Goal: Information Seeking & Learning: Check status

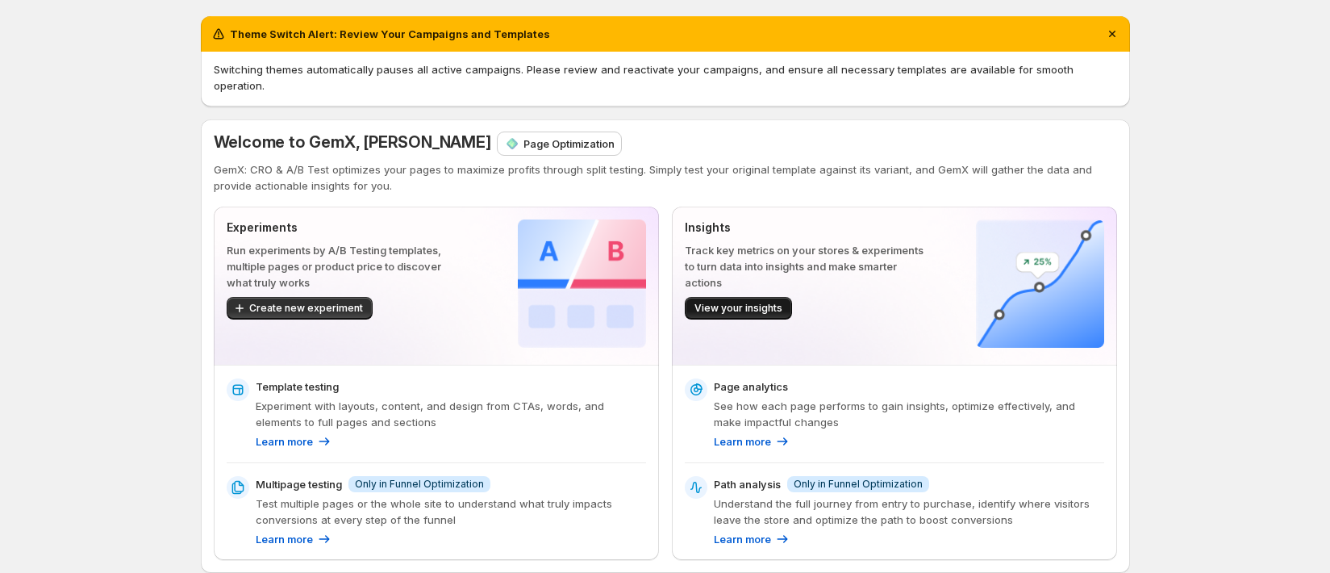
click at [760, 297] on button "View your insights" at bounding box center [738, 308] width 107 height 23
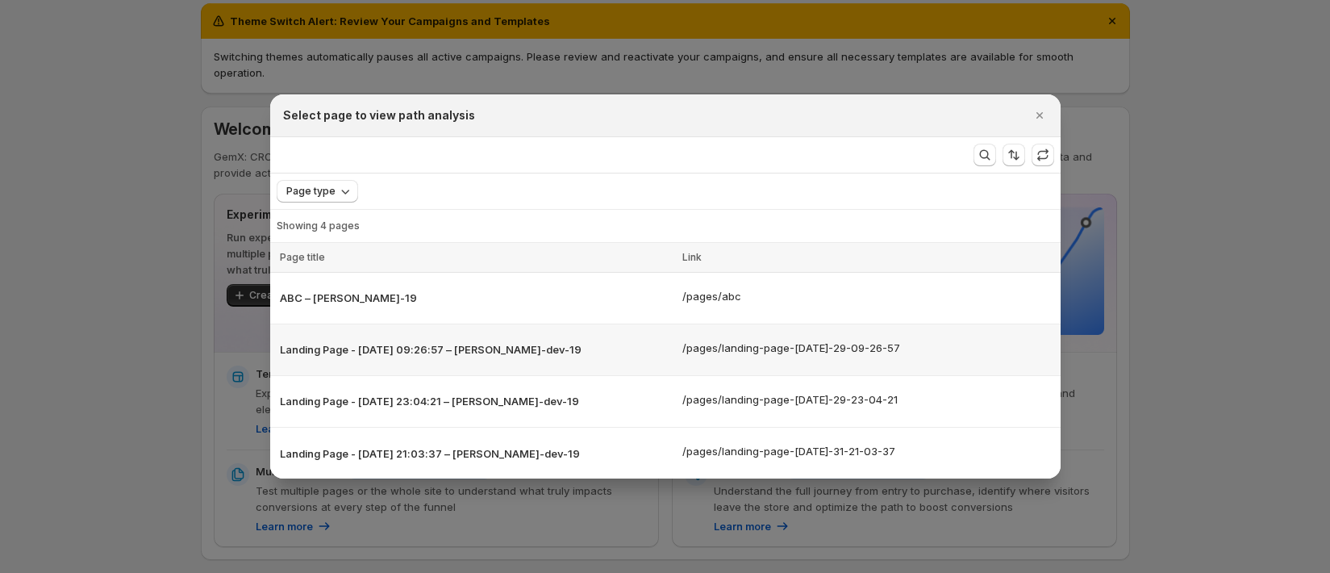
scroll to position [35, 0]
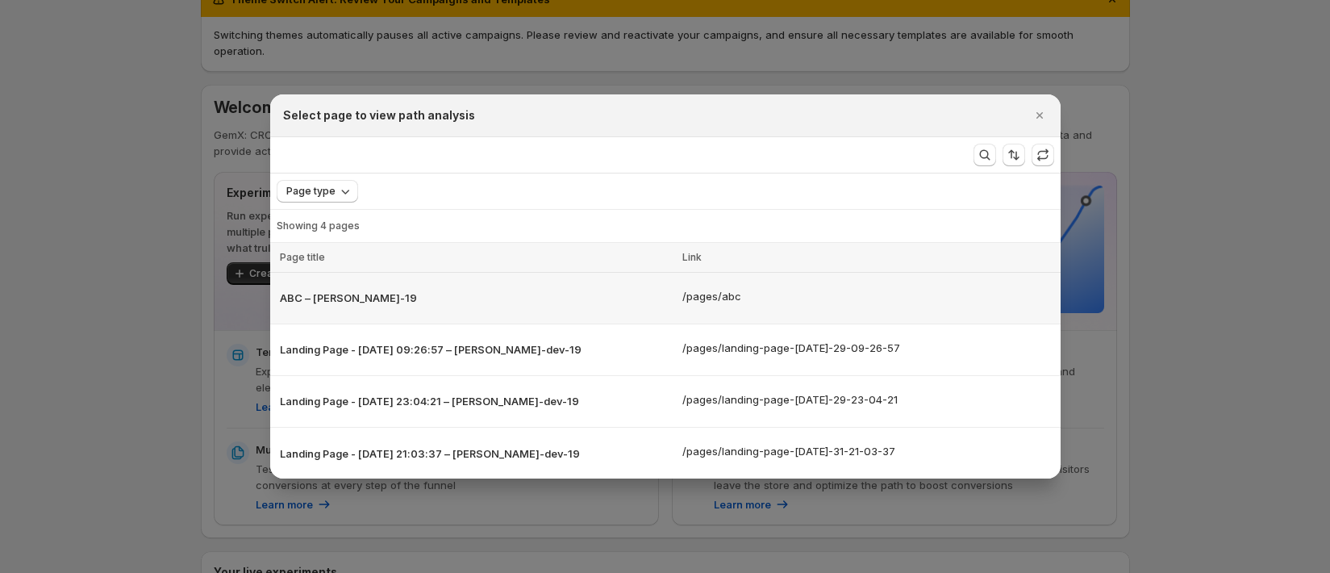
click at [584, 294] on p "ABC – [PERSON_NAME]-19" at bounding box center [476, 297] width 393 height 16
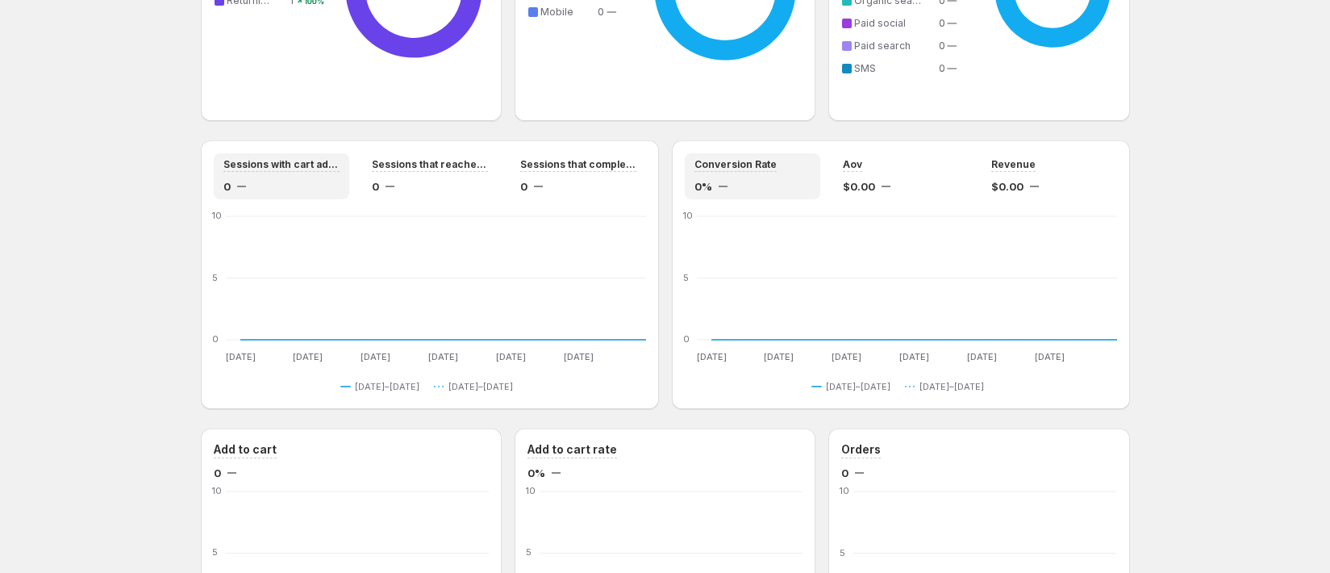
scroll to position [1467, 0]
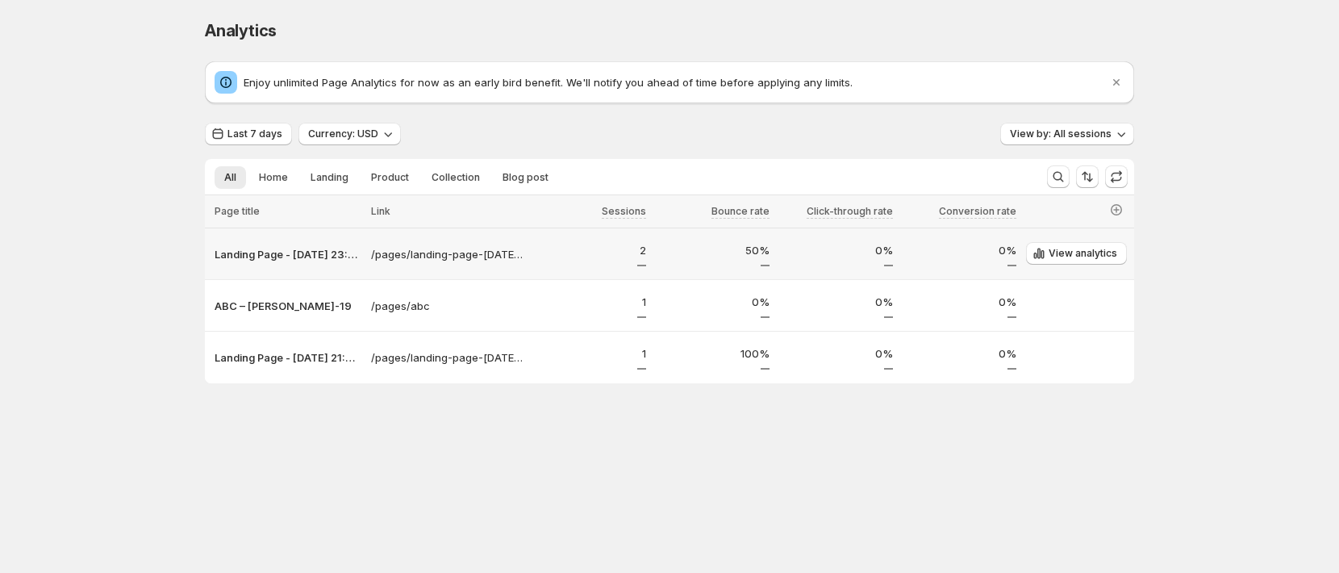
click at [874, 262] on div "0%" at bounding box center [836, 254] width 114 height 24
click at [753, 262] on div "50%" at bounding box center [713, 254] width 114 height 24
click at [642, 251] on p "2" at bounding box center [589, 250] width 114 height 16
click at [436, 252] on p "/pages/landing-page-[DATE]-29-23-04-21" at bounding box center [447, 254] width 152 height 16
click at [1057, 176] on icon "Search and filter results" at bounding box center [1058, 177] width 16 height 16
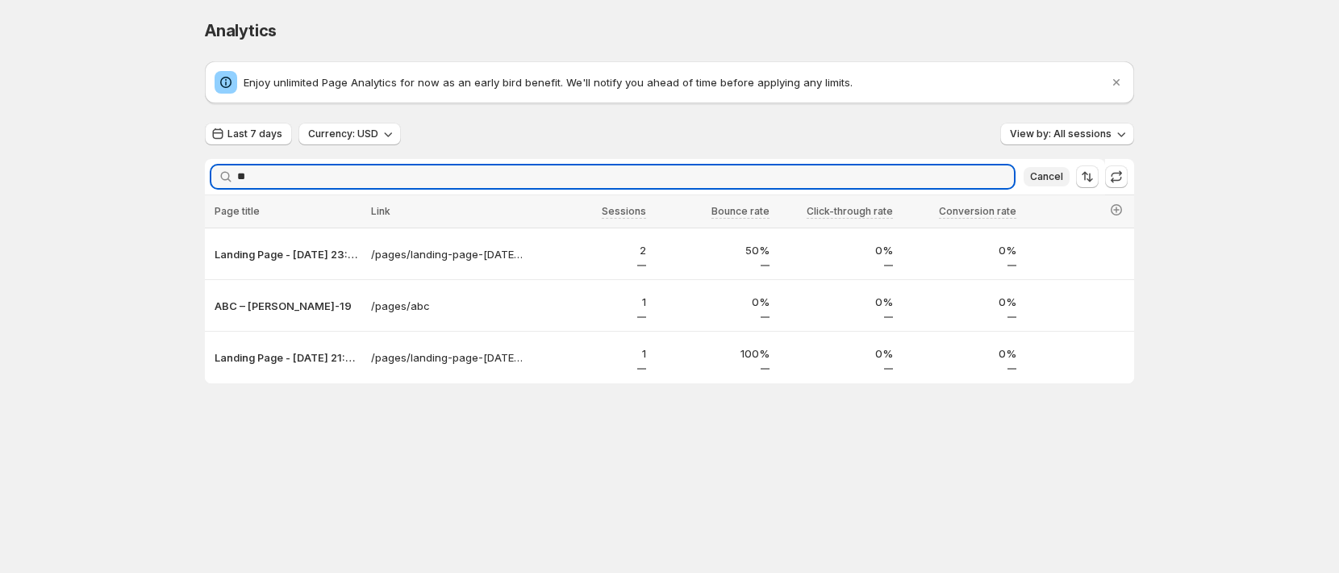
type input "***"
click at [1121, 208] on icon "button" at bounding box center [1115, 209] width 11 height 11
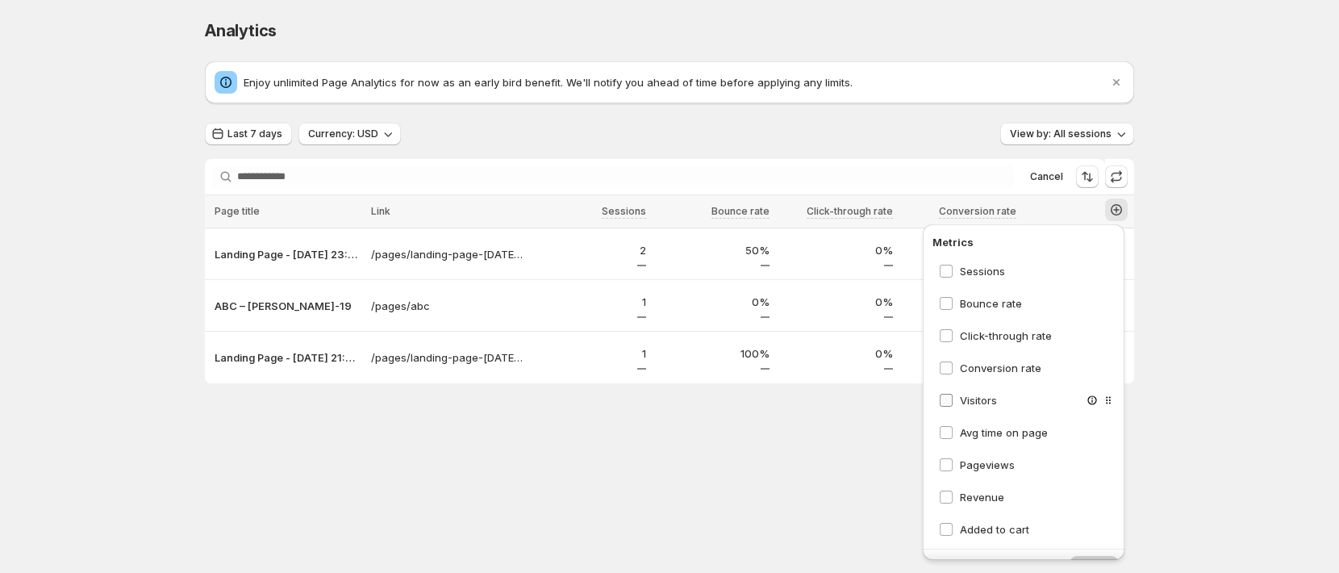
click at [964, 401] on span "Visitors" at bounding box center [978, 400] width 37 height 13
click at [968, 430] on span "Avg time on page" at bounding box center [1004, 432] width 88 height 13
click at [972, 464] on span "Pageviews" at bounding box center [987, 464] width 55 height 13
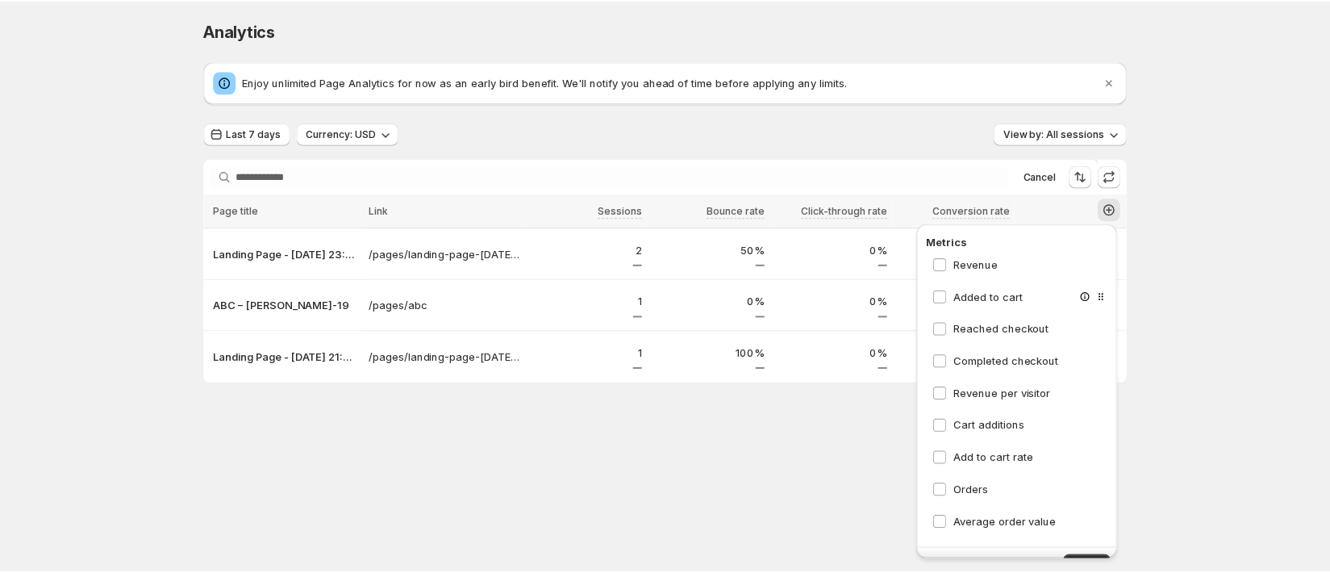
scroll to position [234, 0]
click at [1099, 556] on button "Apply" at bounding box center [1094, 567] width 48 height 23
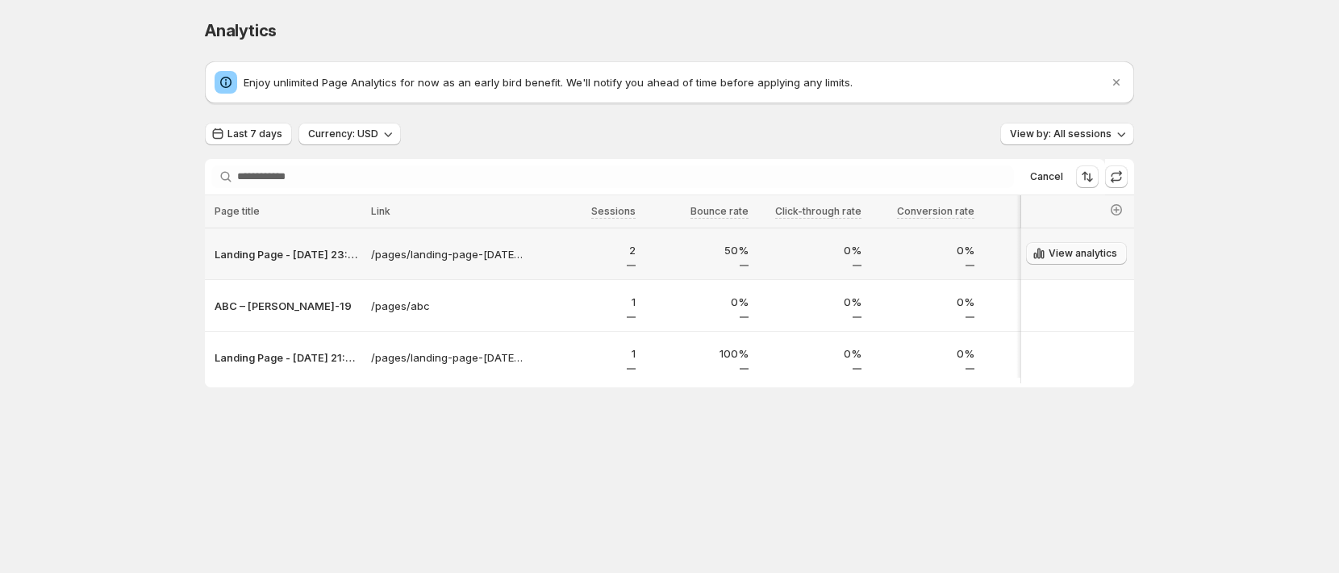
click at [1076, 256] on span "View analytics" at bounding box center [1082, 253] width 69 height 13
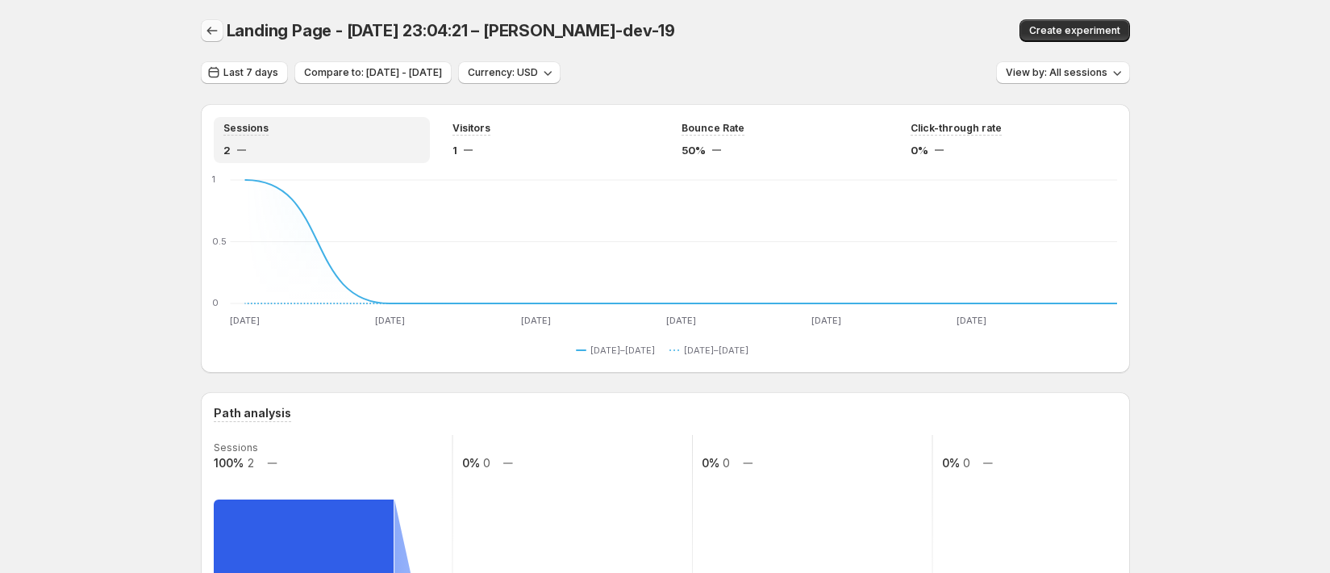
click at [220, 30] on icon "button" at bounding box center [212, 31] width 16 height 16
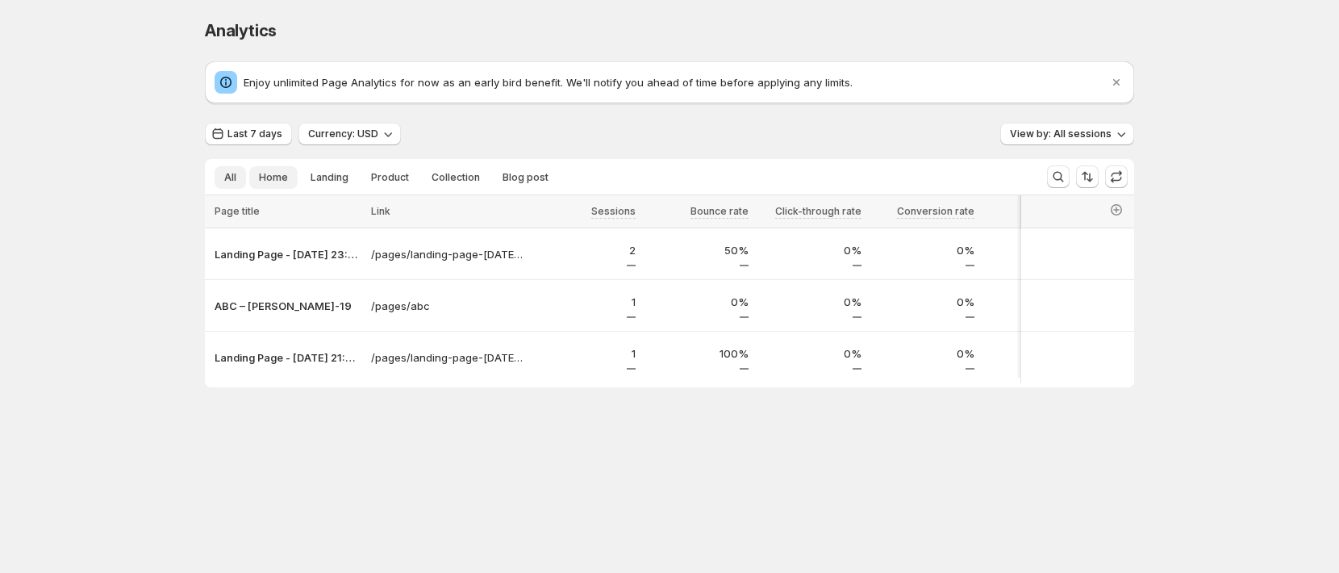
click at [269, 181] on span "Home" at bounding box center [273, 177] width 29 height 13
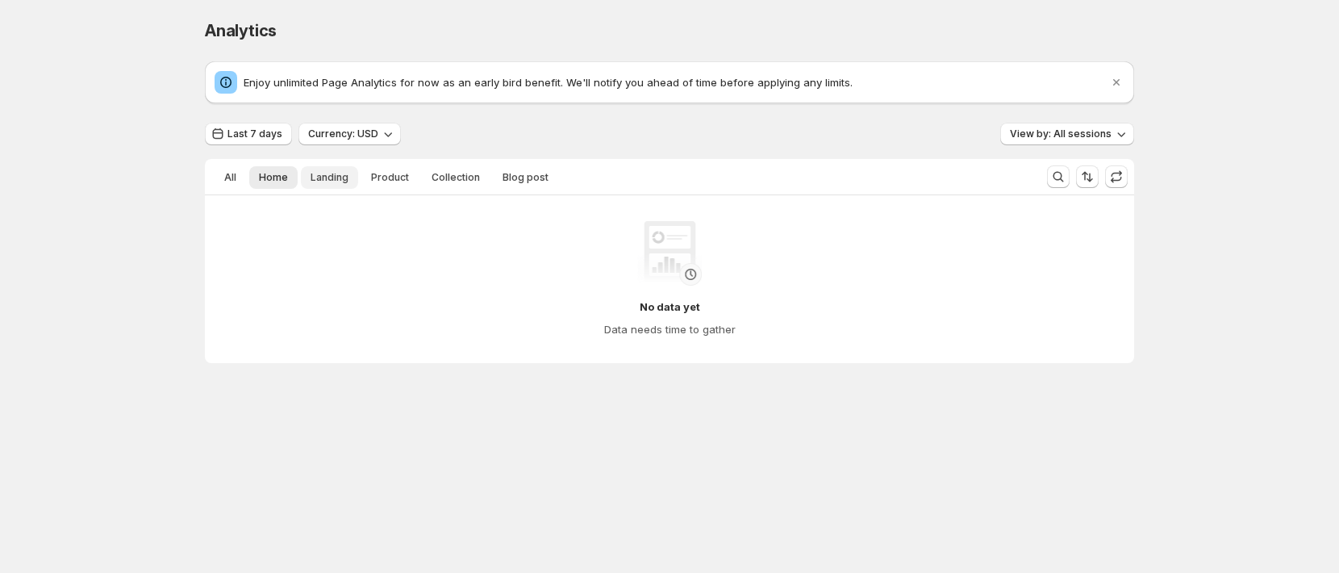
click at [325, 177] on span "Landing" at bounding box center [329, 177] width 38 height 13
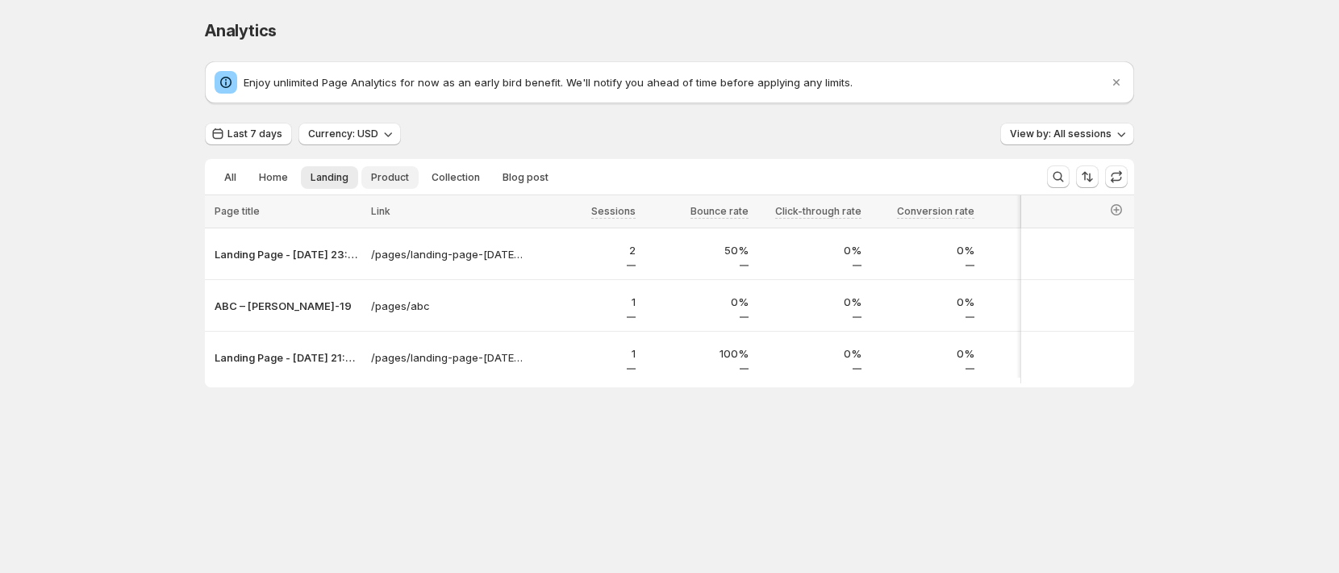
click at [399, 171] on span "Product" at bounding box center [390, 177] width 38 height 13
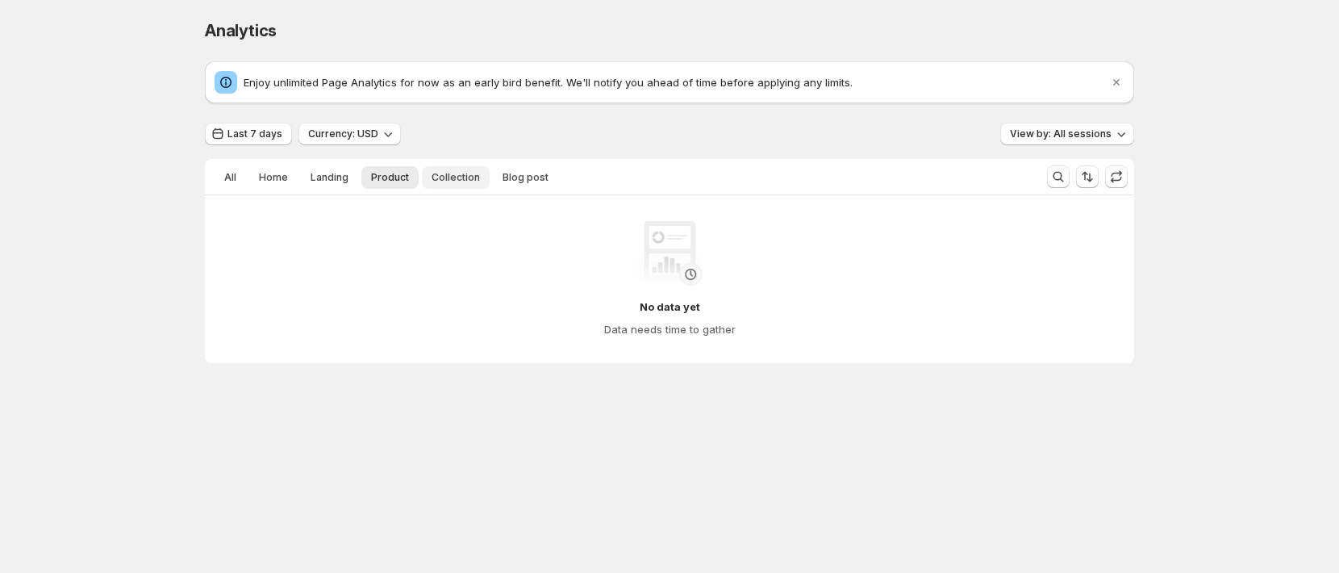
click at [448, 179] on span "Collection" at bounding box center [455, 177] width 48 height 13
click at [508, 177] on span "Blog post" at bounding box center [525, 177] width 46 height 13
click at [240, 177] on button "All" at bounding box center [229, 177] width 31 height 23
